Goal: Task Accomplishment & Management: Manage account settings

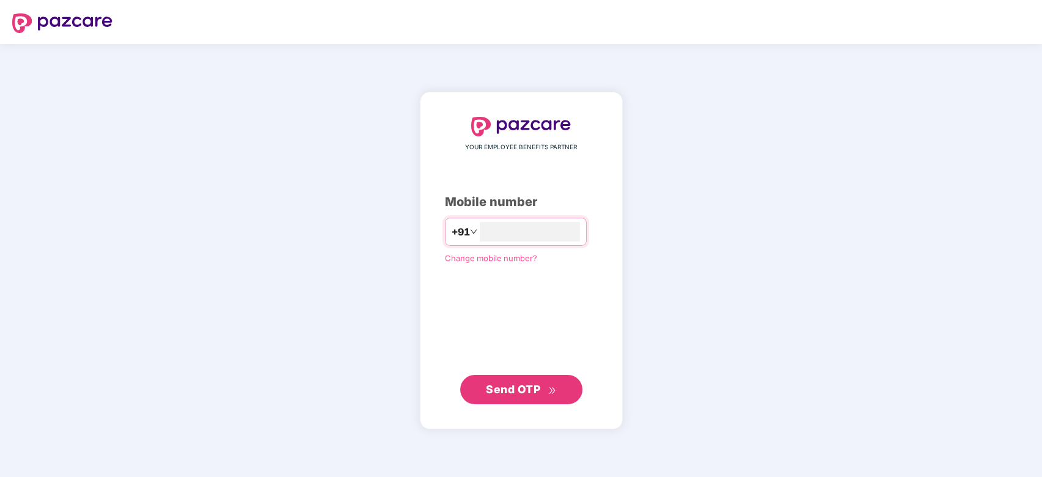
type input "**********"
click at [536, 386] on span "Send OTP" at bounding box center [513, 388] width 54 height 13
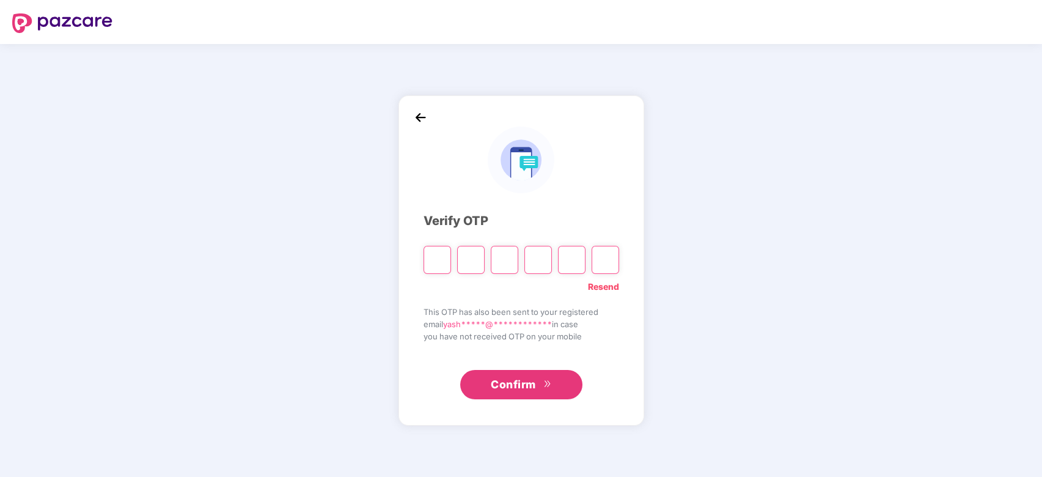
type input "*"
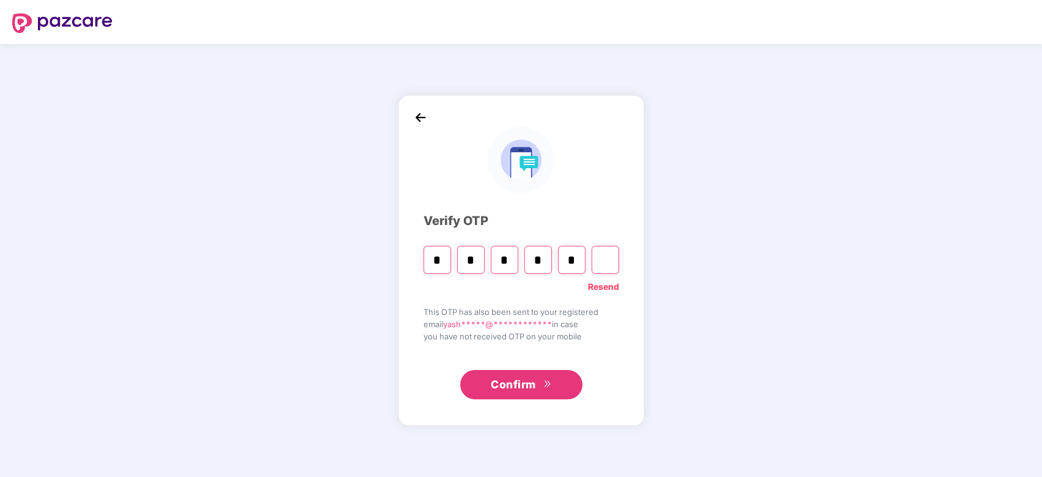
type input "*"
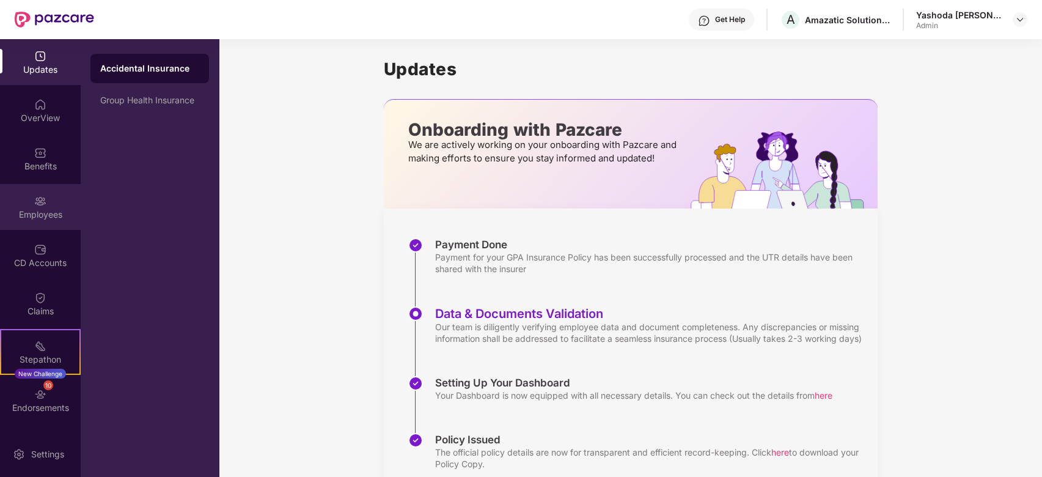
click at [34, 188] on div "Employees" at bounding box center [40, 207] width 81 height 46
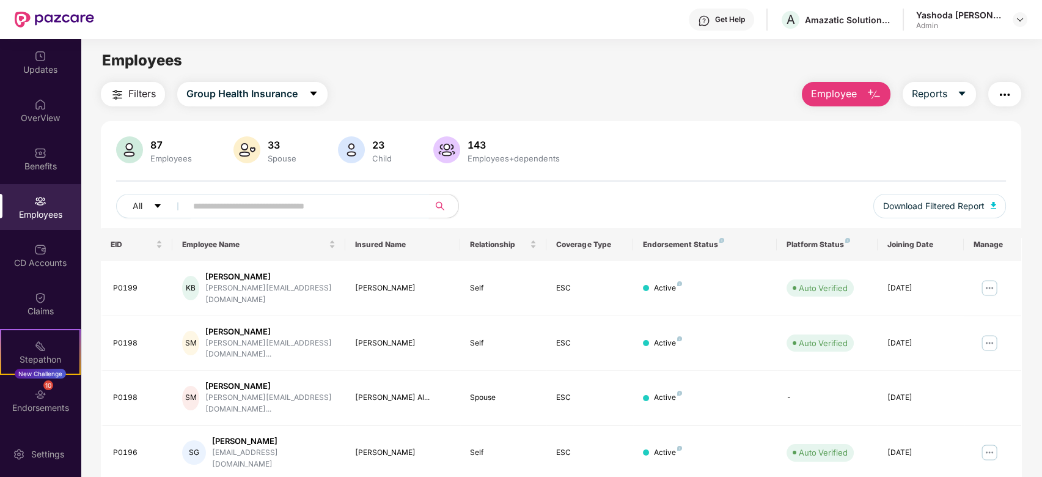
click at [248, 213] on input "text" at bounding box center [302, 206] width 219 height 18
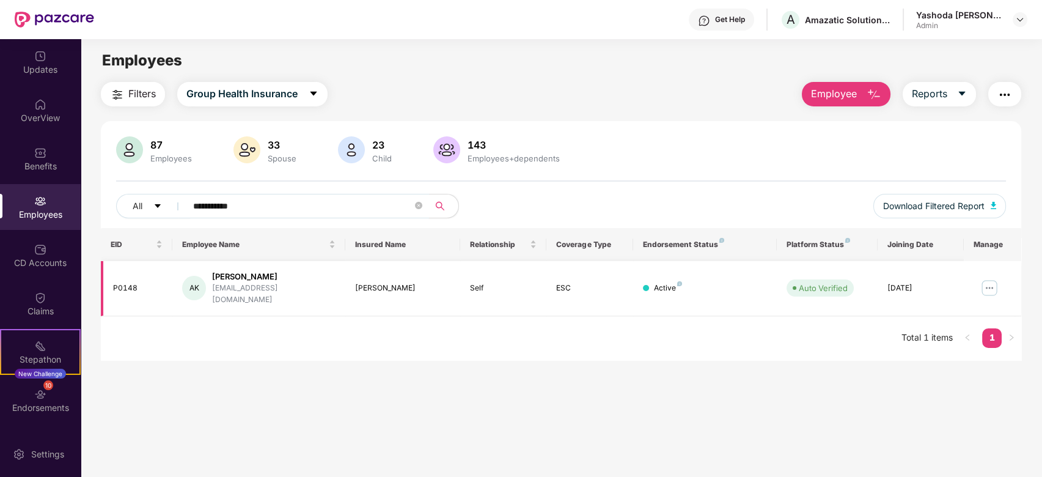
type input "**********"
click at [988, 282] on img at bounding box center [990, 288] width 20 height 20
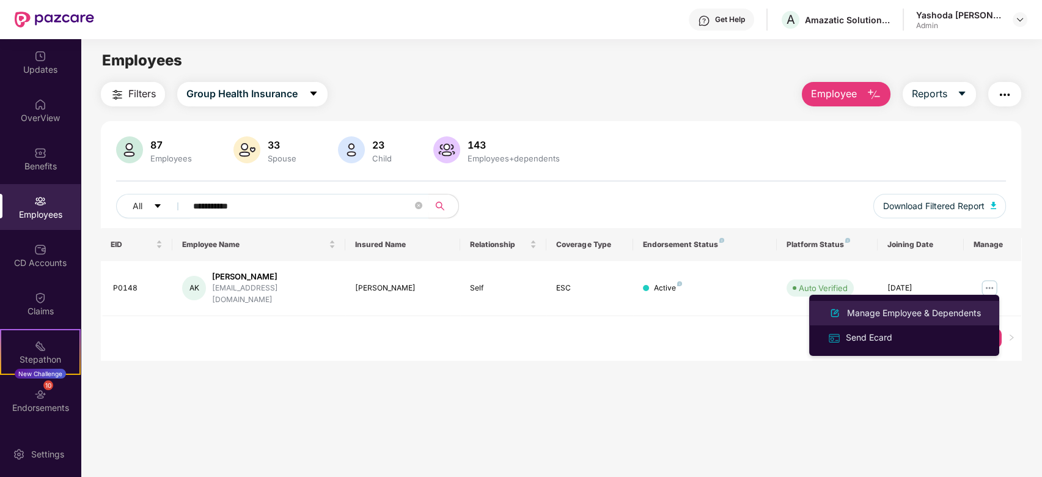
click at [898, 315] on div "Manage Employee & Dependents" at bounding box center [914, 312] width 139 height 13
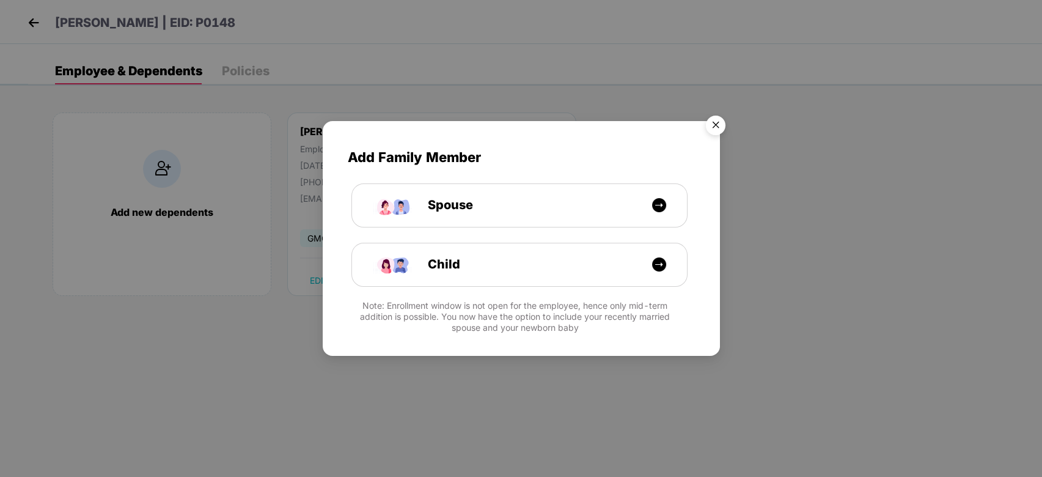
click at [711, 133] on img "Close" at bounding box center [716, 127] width 34 height 34
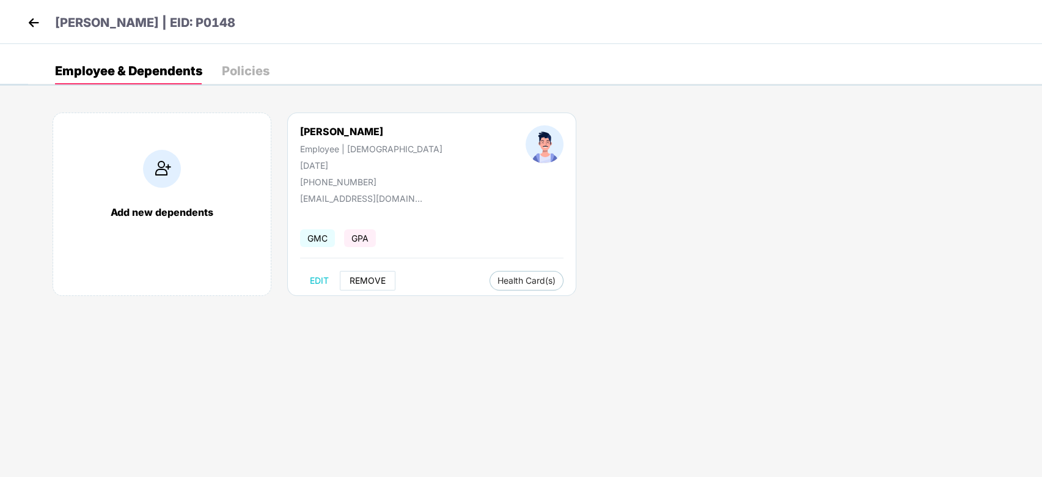
click at [369, 274] on button "REMOVE" at bounding box center [368, 281] width 56 height 20
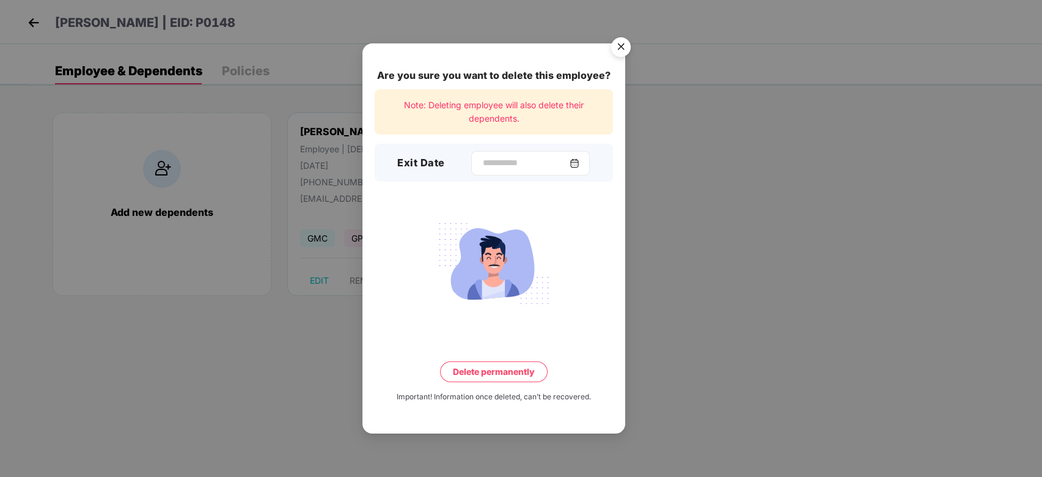
click at [579, 163] on img at bounding box center [575, 163] width 10 height 10
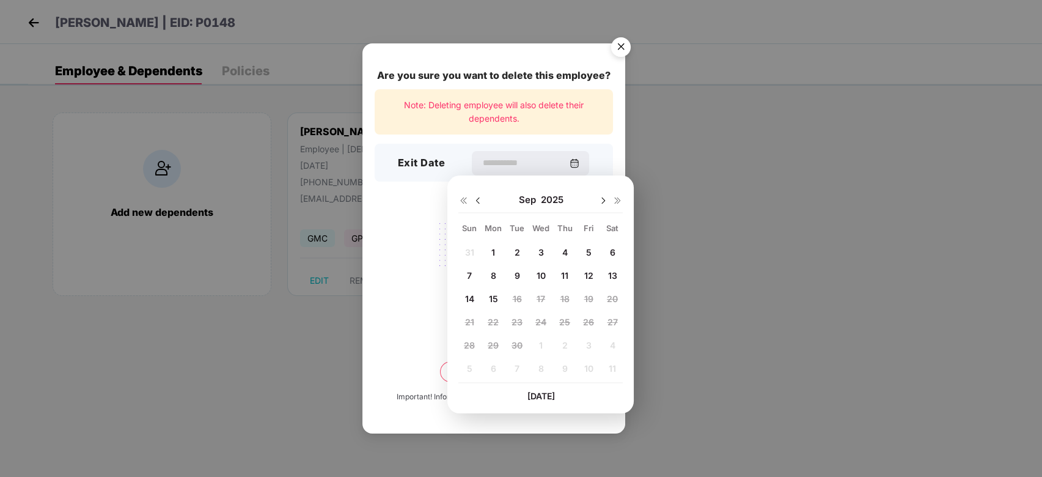
click at [492, 304] on div "15" at bounding box center [493, 298] width 18 height 18
type input "**********"
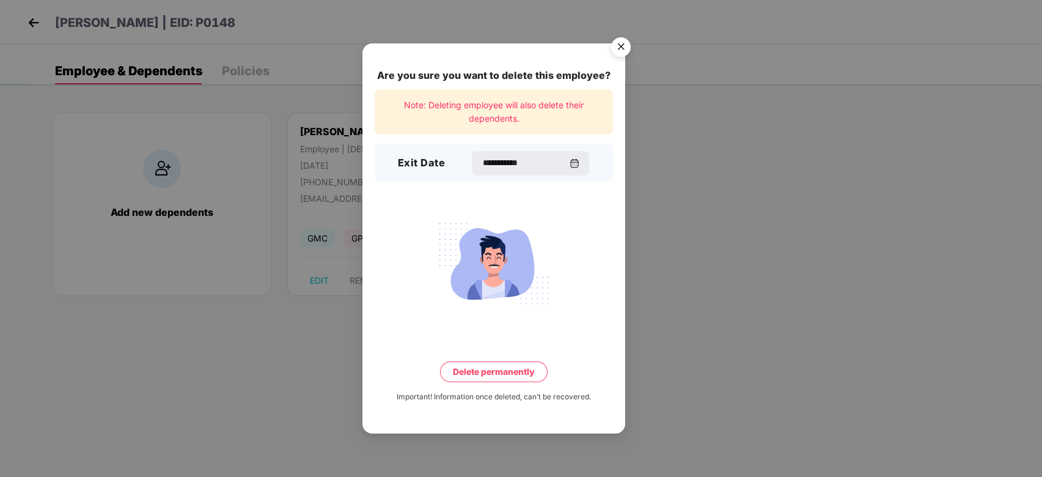
click at [509, 372] on button "Delete permanently" at bounding box center [494, 371] width 108 height 21
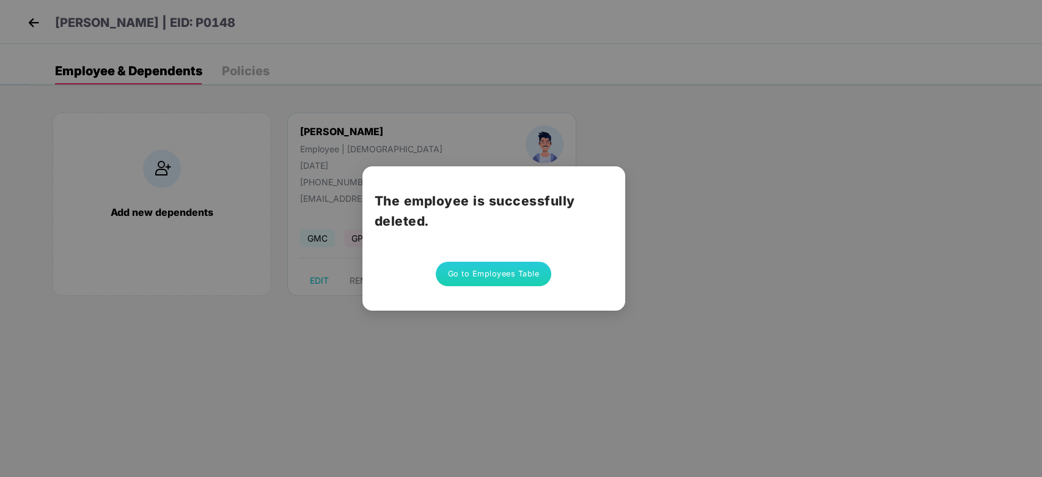
click at [499, 270] on button "Go to Employees Table" at bounding box center [494, 274] width 116 height 24
